Goal: Obtain resource: Obtain resource

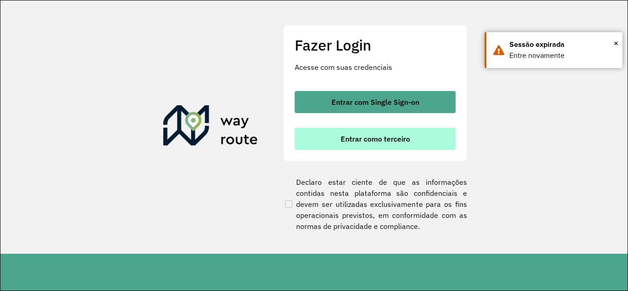
click at [359, 137] on span "Entrar como terceiro" at bounding box center [375, 138] width 69 height 7
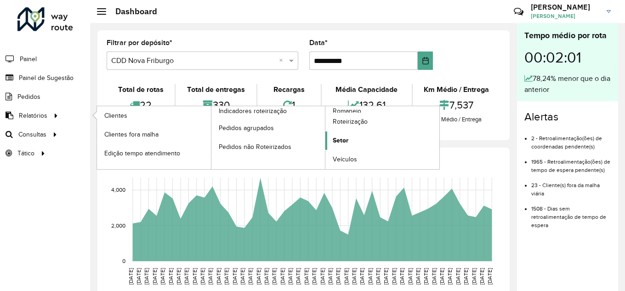
click at [358, 141] on link "Setor" at bounding box center [382, 140] width 114 height 18
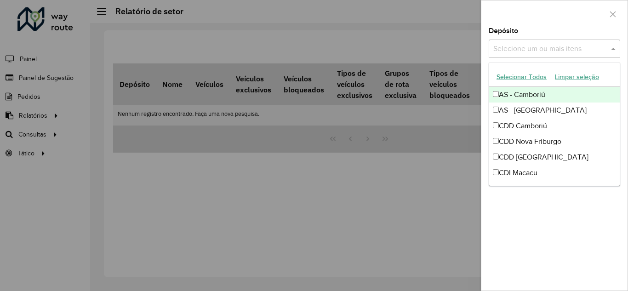
click at [591, 48] on input "text" at bounding box center [550, 49] width 118 height 11
click at [615, 47] on span at bounding box center [614, 48] width 11 height 11
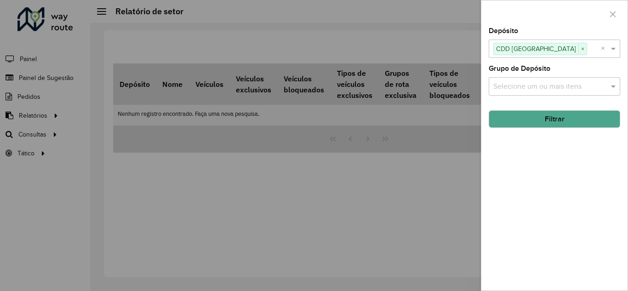
click at [525, 109] on hb-field-button "Filtrar" at bounding box center [554, 115] width 131 height 25
click at [524, 119] on button "Filtrar" at bounding box center [554, 118] width 131 height 17
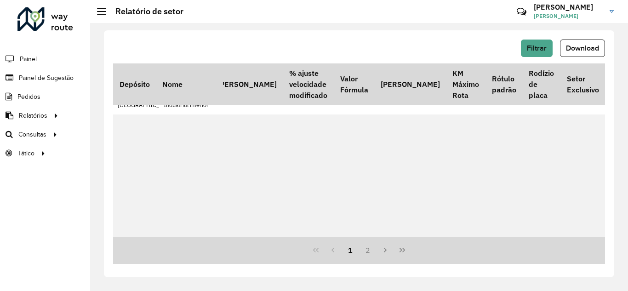
scroll to position [230, 504]
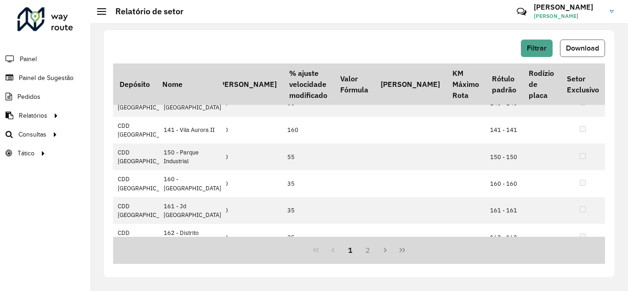
click at [569, 46] on span "Download" at bounding box center [582, 48] width 33 height 8
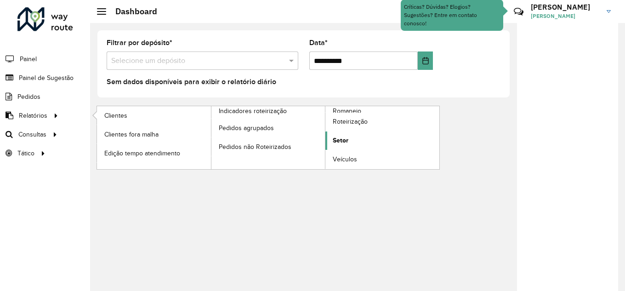
click at [352, 136] on link "Setor" at bounding box center [382, 140] width 114 height 18
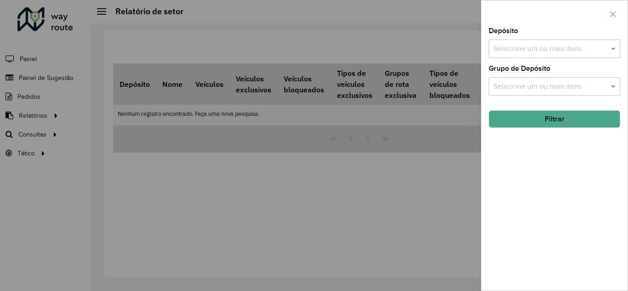
click at [564, 41] on div "Selecione um ou mais itens" at bounding box center [554, 49] width 131 height 18
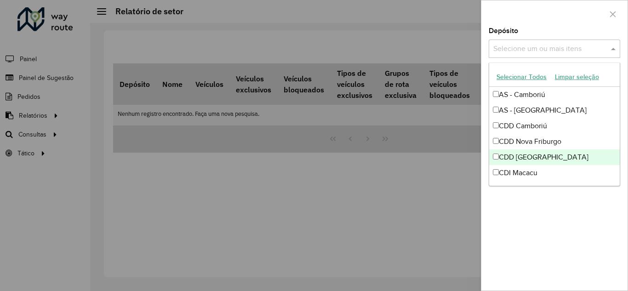
click at [512, 158] on div "CDD [GEOGRAPHIC_DATA]" at bounding box center [554, 157] width 131 height 16
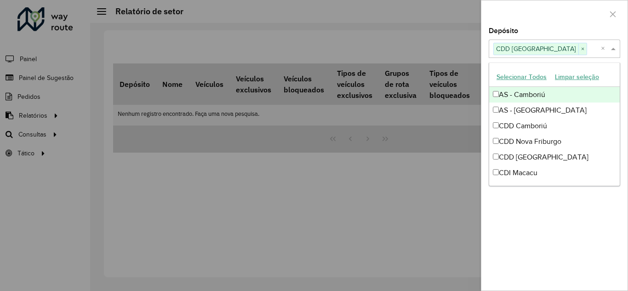
click at [554, 19] on div at bounding box center [554, 13] width 146 height 27
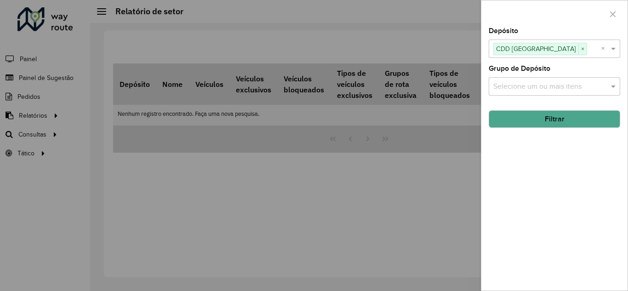
click at [548, 121] on button "Filtrar" at bounding box center [554, 118] width 131 height 17
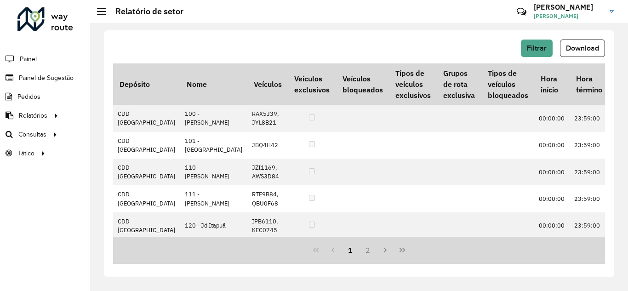
drag, startPoint x: 289, startPoint y: 237, endPoint x: 339, endPoint y: 237, distance: 50.6
click at [339, 237] on div "1 2" at bounding box center [359, 250] width 492 height 27
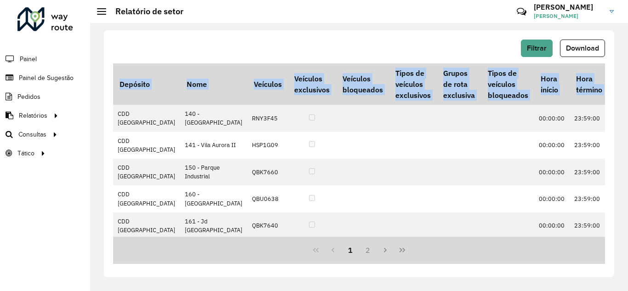
scroll to position [364, 0]
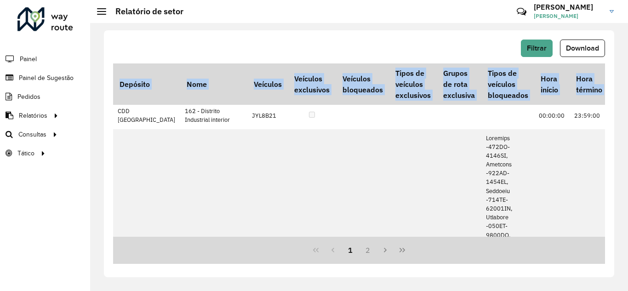
drag, startPoint x: 326, startPoint y: 233, endPoint x: 371, endPoint y: 237, distance: 45.2
click at [371, 237] on div "Depósito Nome Veículos Veículos exclusivos Veículos bloqueados Tipos de veículo…" at bounding box center [359, 163] width 492 height 200
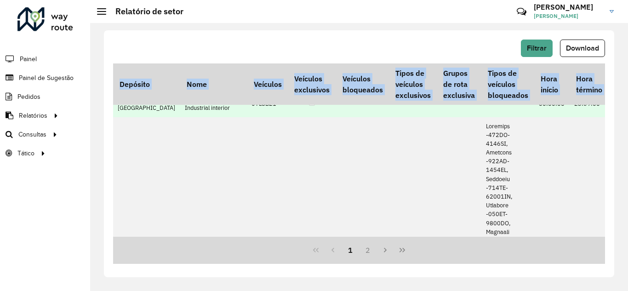
click at [389, 117] on td at bounding box center [413, 103] width 48 height 27
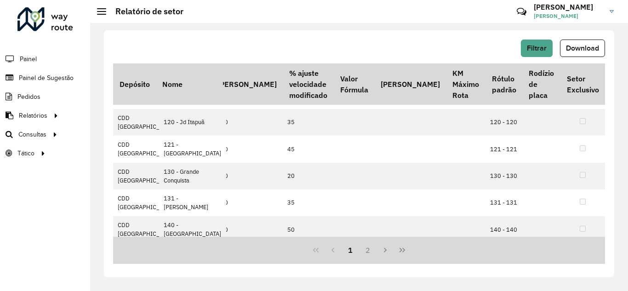
scroll to position [0, 504]
